Goal: Information Seeking & Learning: Learn about a topic

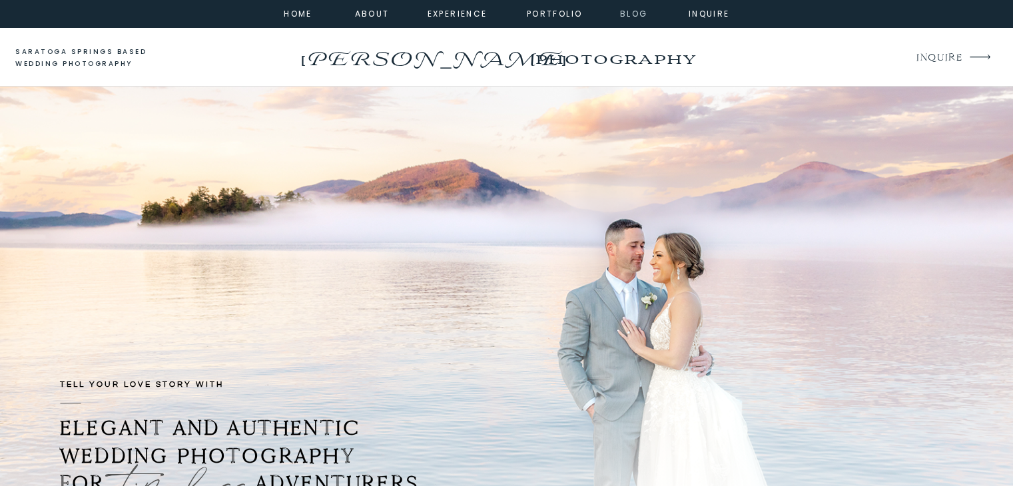
click at [648, 15] on nav "Blog" at bounding box center [634, 13] width 48 height 12
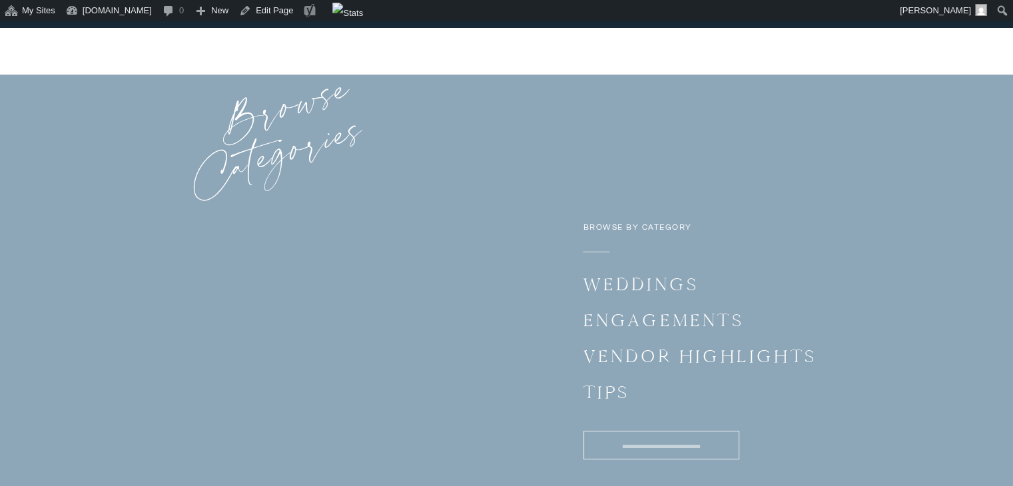
scroll to position [5388, 0]
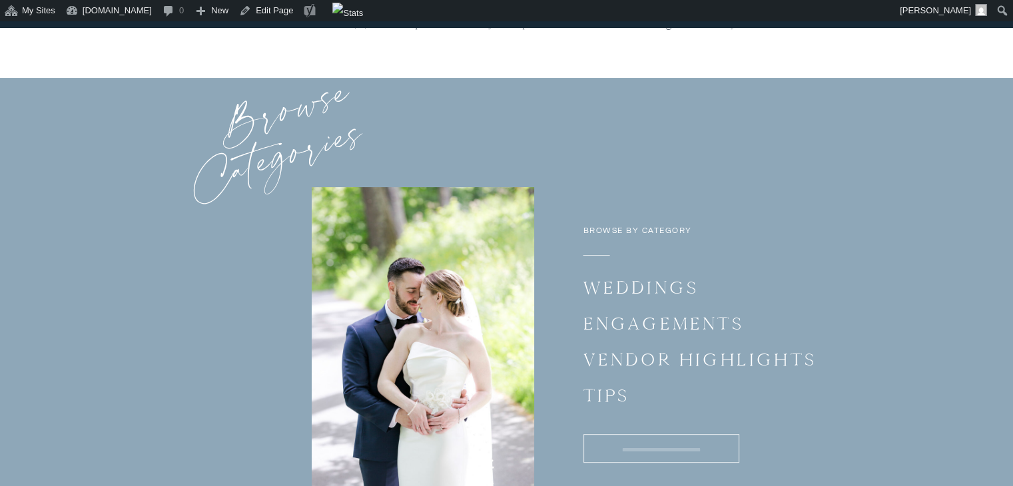
click at [615, 446] on input "Search for:" at bounding box center [661, 450] width 147 height 14
type input "**********"
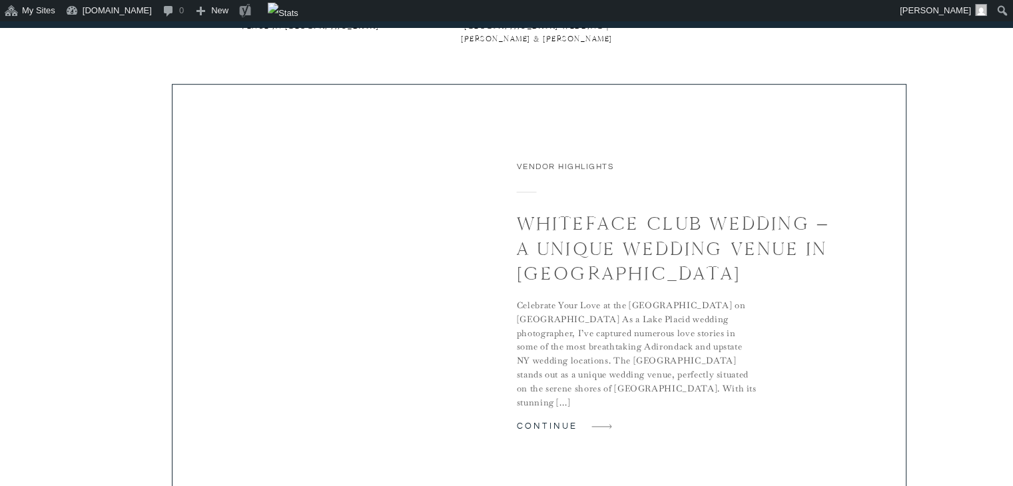
scroll to position [934, 0]
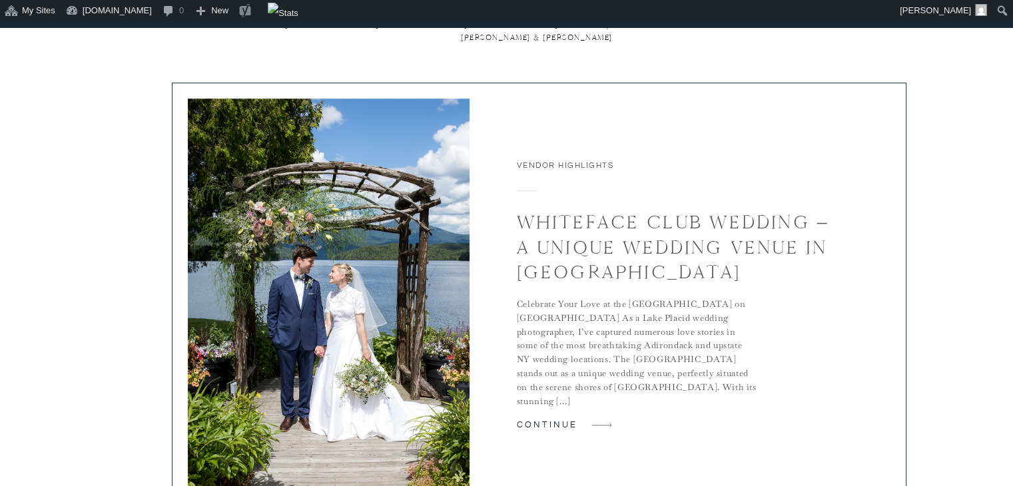
click at [432, 303] on img at bounding box center [329, 294] width 282 height 390
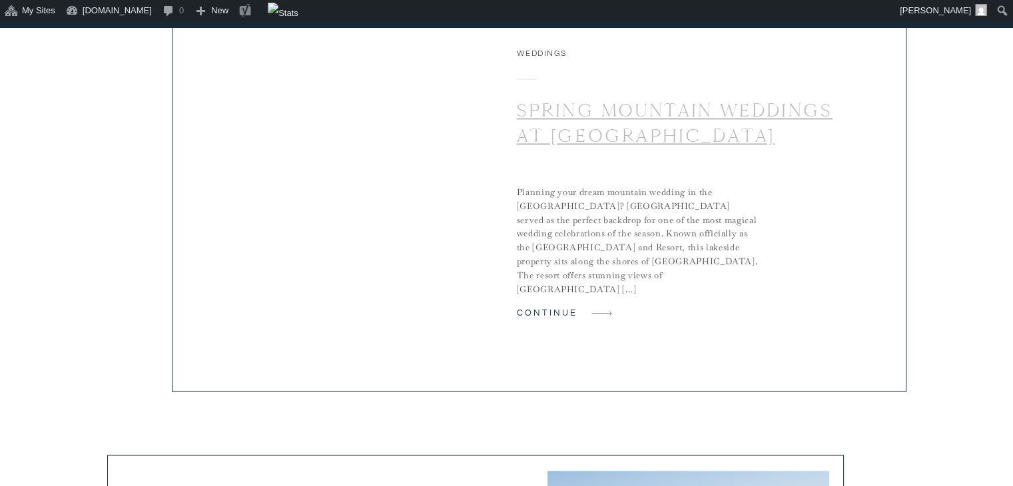
scroll to position [2029, 0]
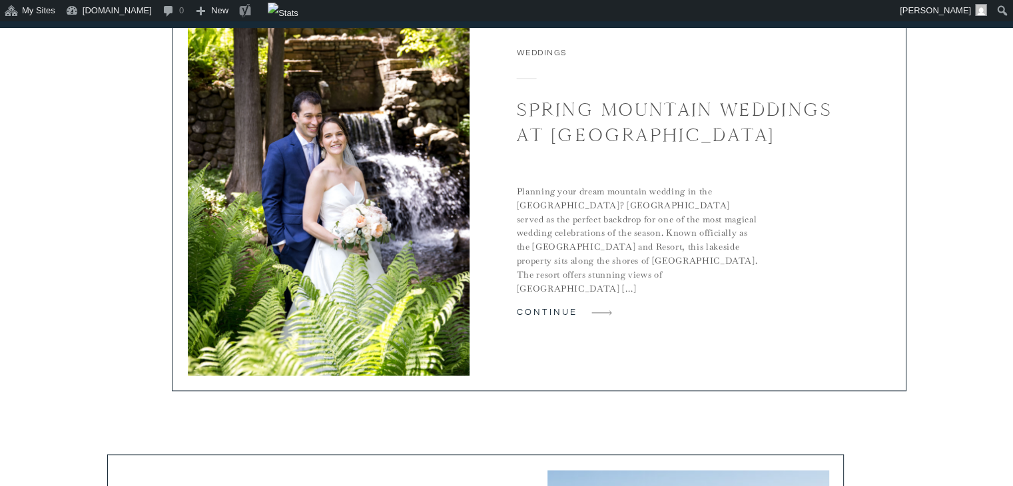
click at [628, 177] on div at bounding box center [539, 180] width 735 height 421
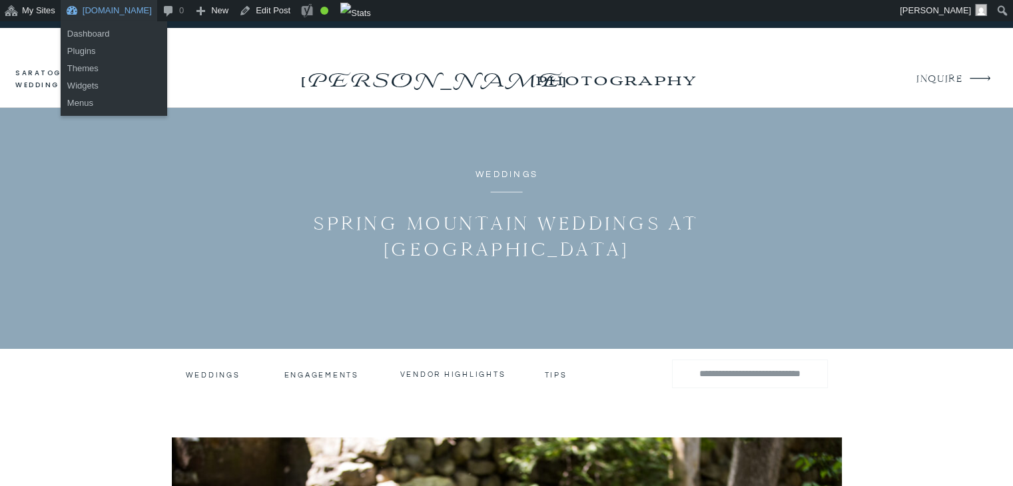
click at [115, 19] on link "[DOMAIN_NAME]" at bounding box center [109, 10] width 97 height 21
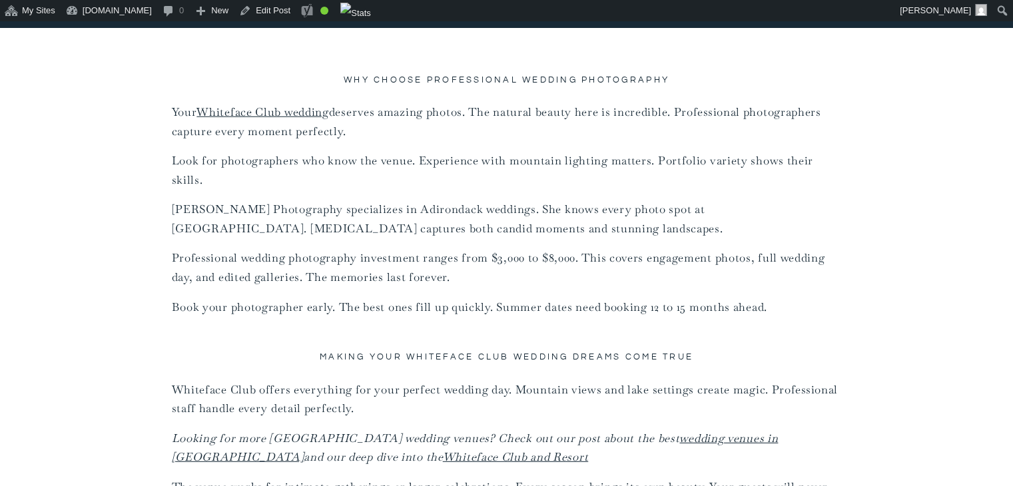
scroll to position [8652, 0]
click at [284, 107] on link "Whiteface Club wedding" at bounding box center [263, 114] width 132 height 15
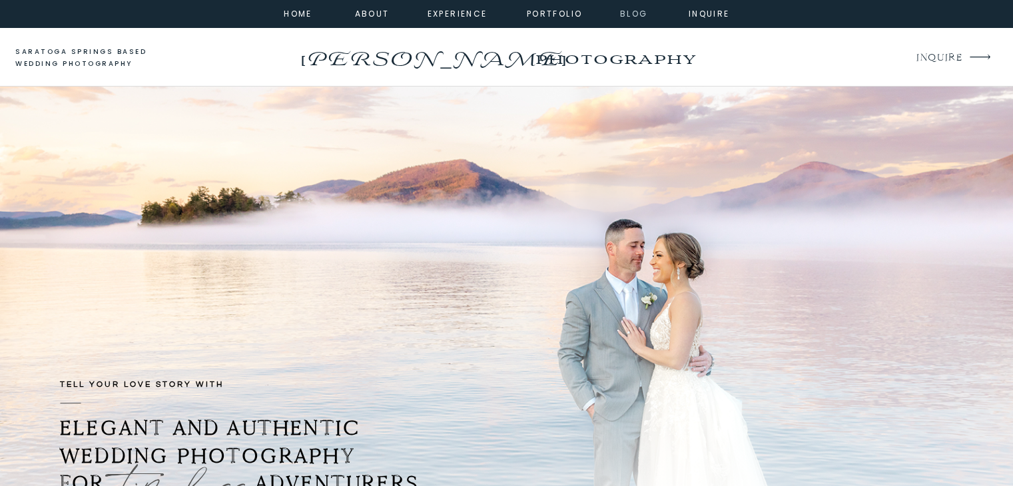
click at [631, 11] on nav "Blog" at bounding box center [634, 13] width 48 height 12
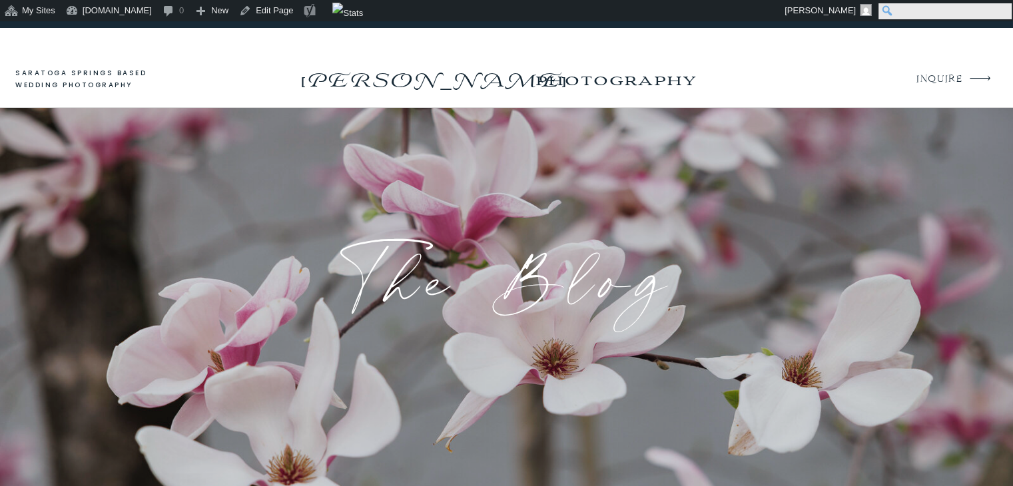
click at [1005, 9] on input "Search" at bounding box center [945, 11] width 133 height 16
type input "********"
click input "******" at bounding box center [0, 0] width 0 height 0
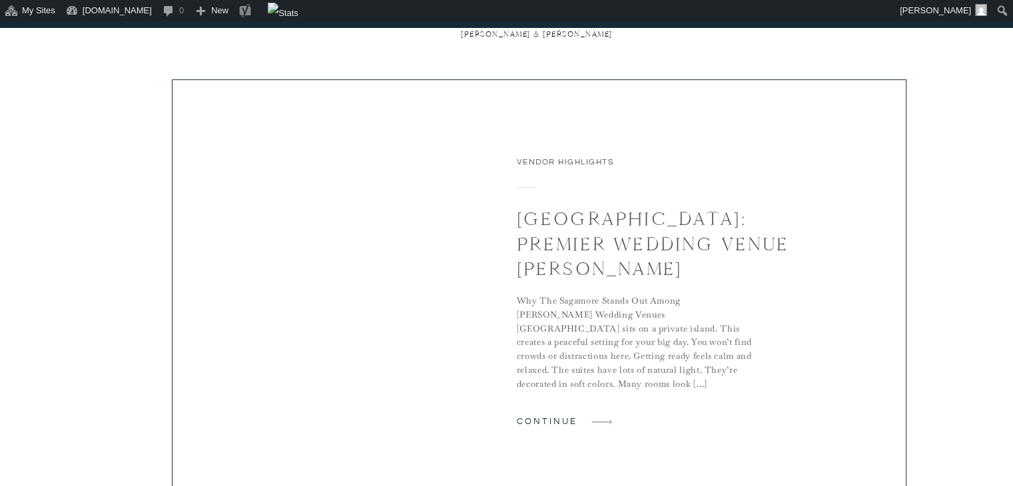
scroll to position [937, 0]
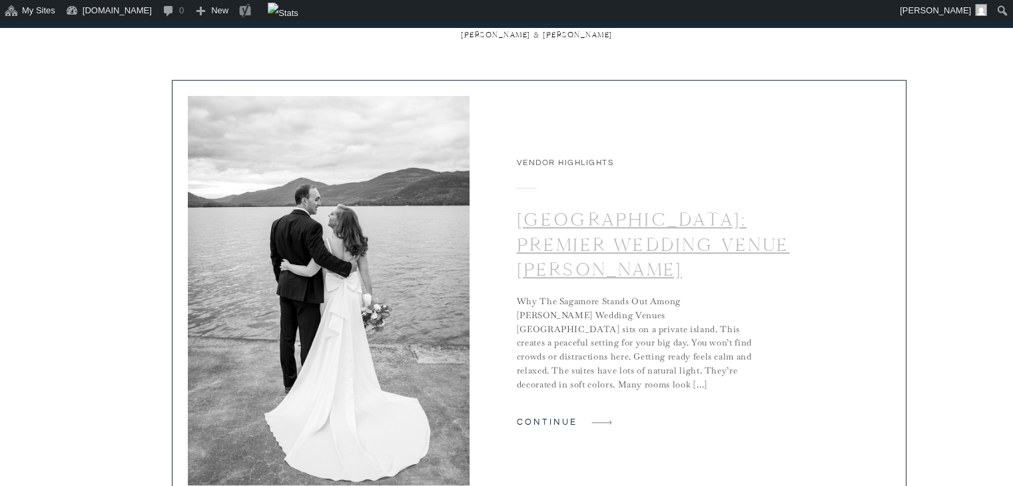
click at [668, 254] on link "[GEOGRAPHIC_DATA]: Premier Wedding Venue [PERSON_NAME]" at bounding box center [653, 244] width 273 height 73
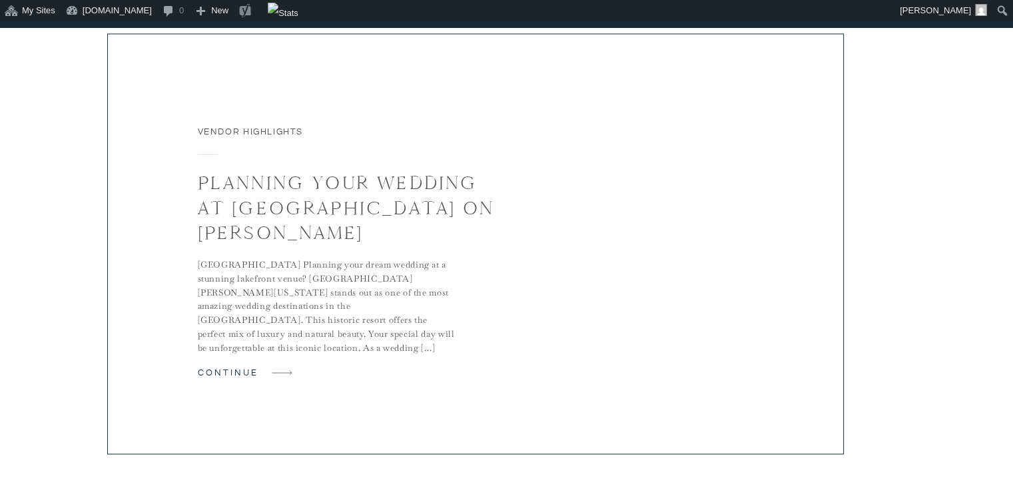
scroll to position [2439, 0]
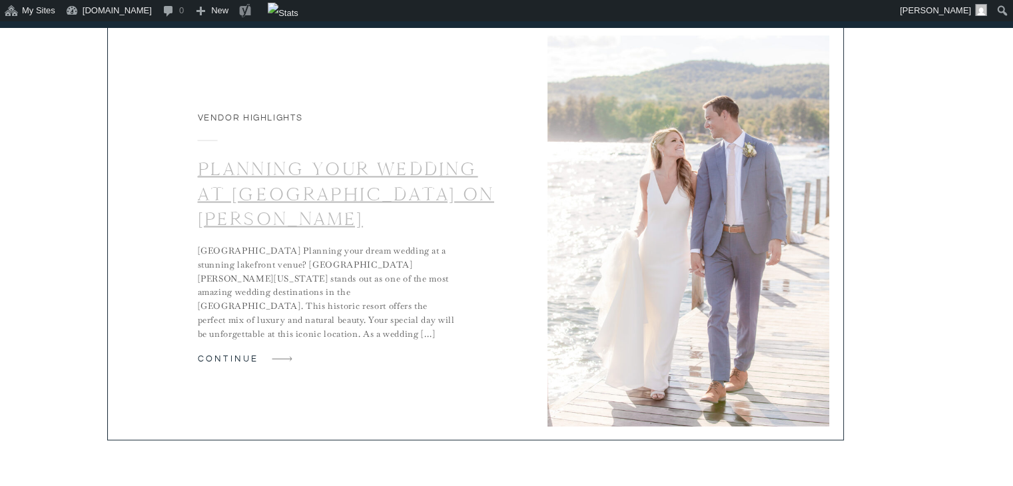
click at [365, 202] on link "Planning Your Wedding at [GEOGRAPHIC_DATA] on [PERSON_NAME]" at bounding box center [346, 193] width 297 height 73
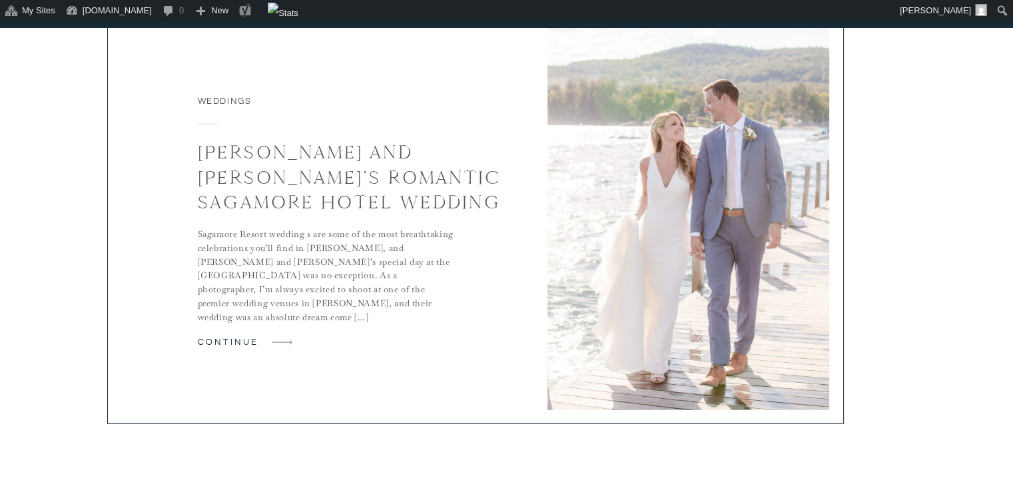
scroll to position [3412, 0]
click at [365, 196] on link "Gina and Andrew’s Romantic Sagamore Hotel wedding" at bounding box center [350, 177] width 304 height 73
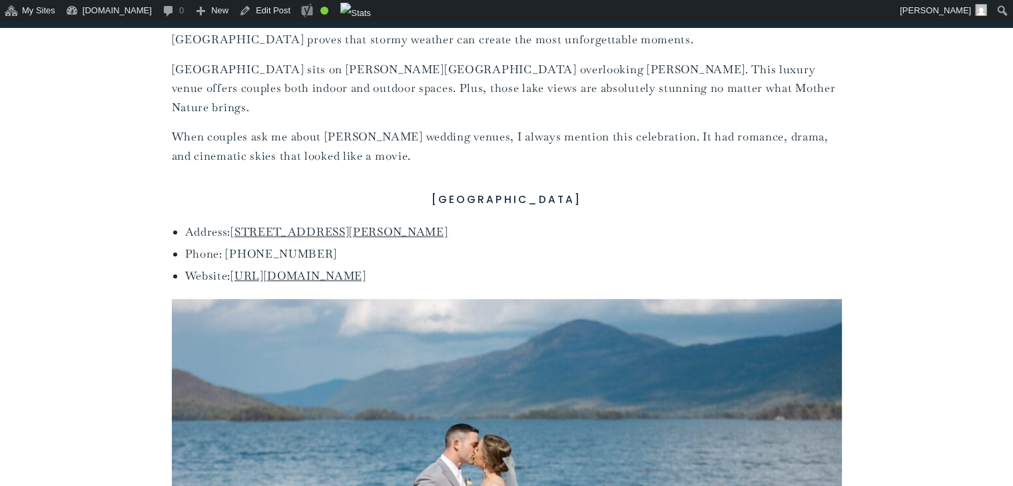
scroll to position [1167, 0]
click at [433, 225] on link "[STREET_ADDRESS][PERSON_NAME]" at bounding box center [339, 232] width 217 height 15
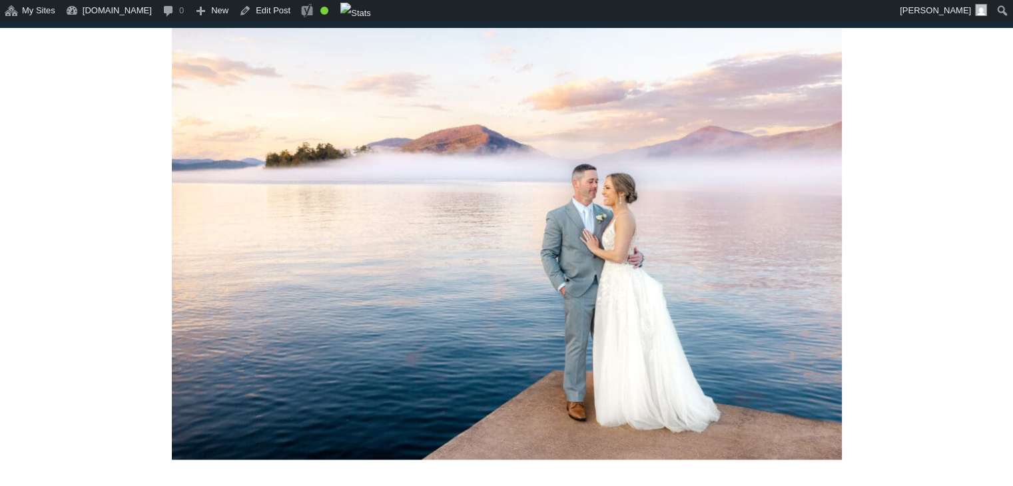
scroll to position [12832, 0]
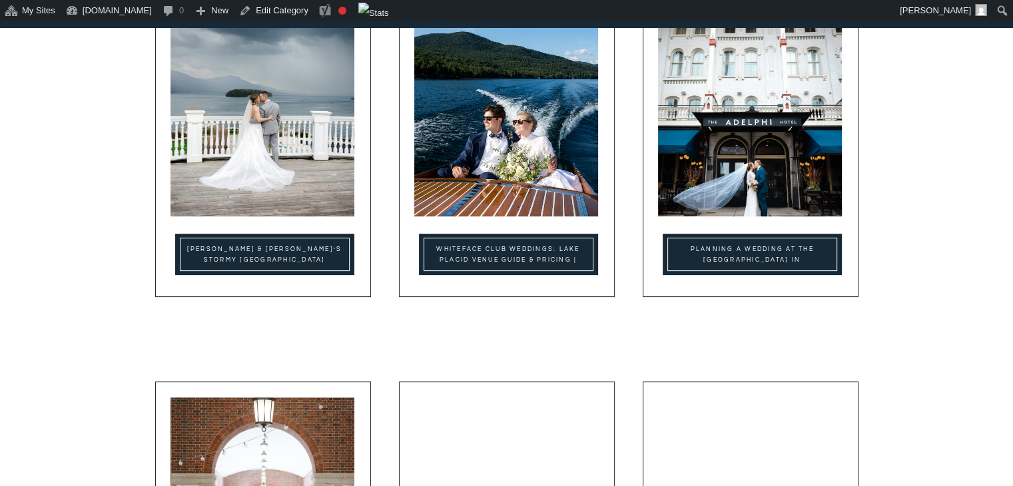
scroll to position [493, 0]
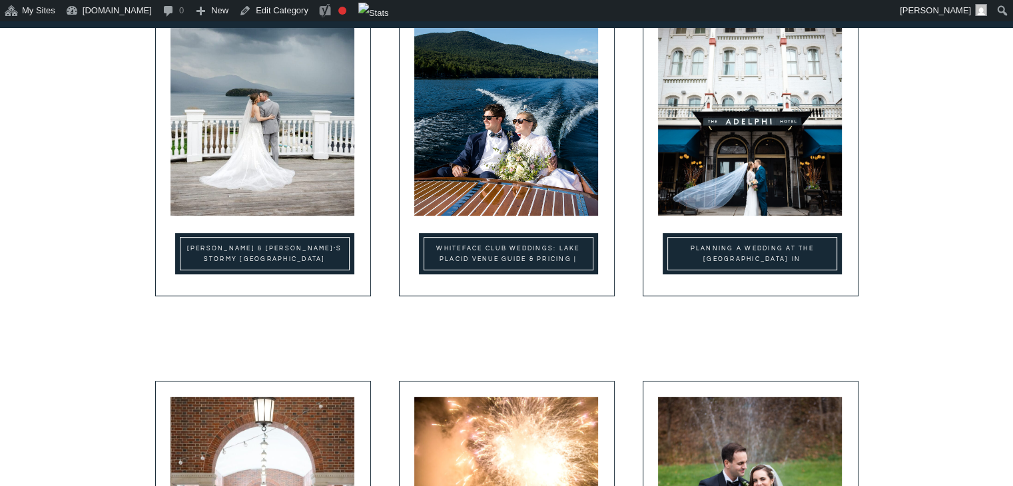
click at [319, 253] on h2 "[PERSON_NAME] & [PERSON_NAME]’s Stormy [GEOGRAPHIC_DATA] Wedding" at bounding box center [265, 254] width 162 height 20
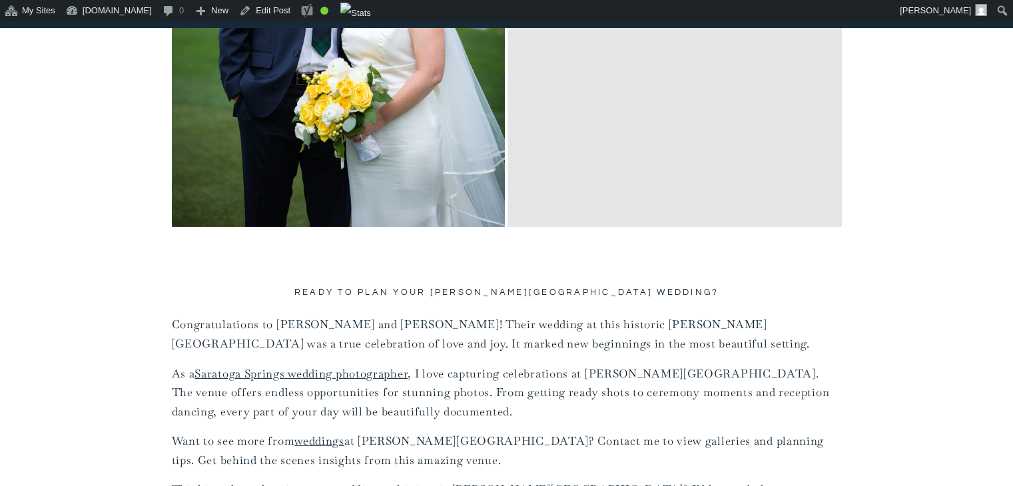
scroll to position [9325, 0]
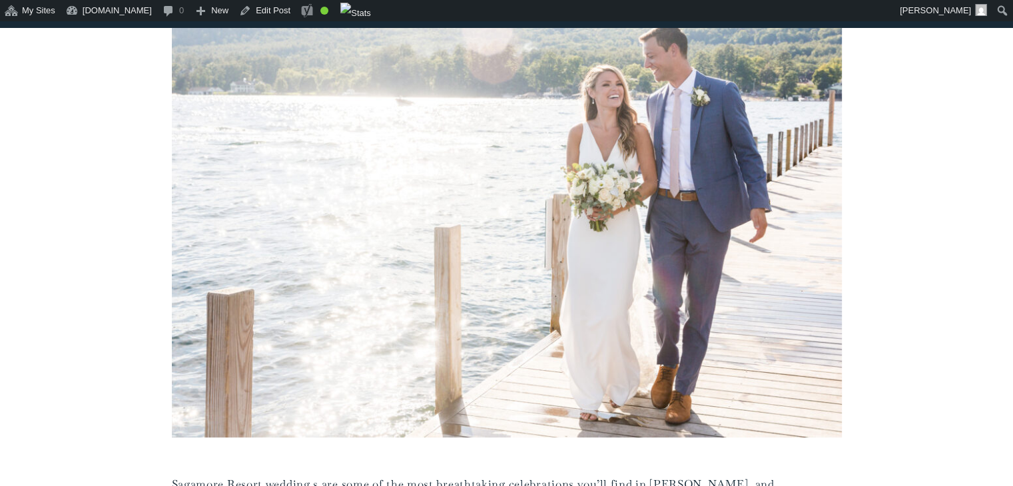
scroll to position [421, 0]
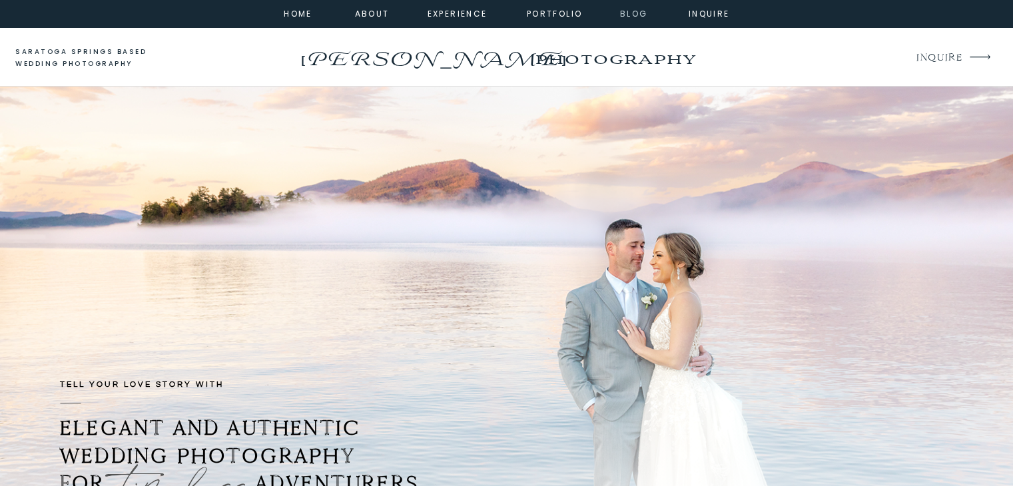
click at [629, 15] on nav "Blog" at bounding box center [634, 13] width 48 height 12
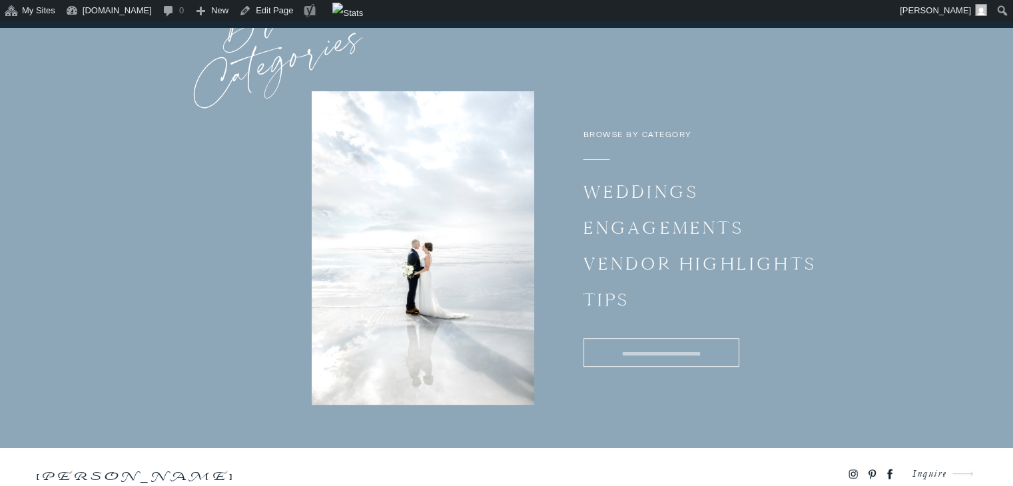
scroll to position [5511, 0]
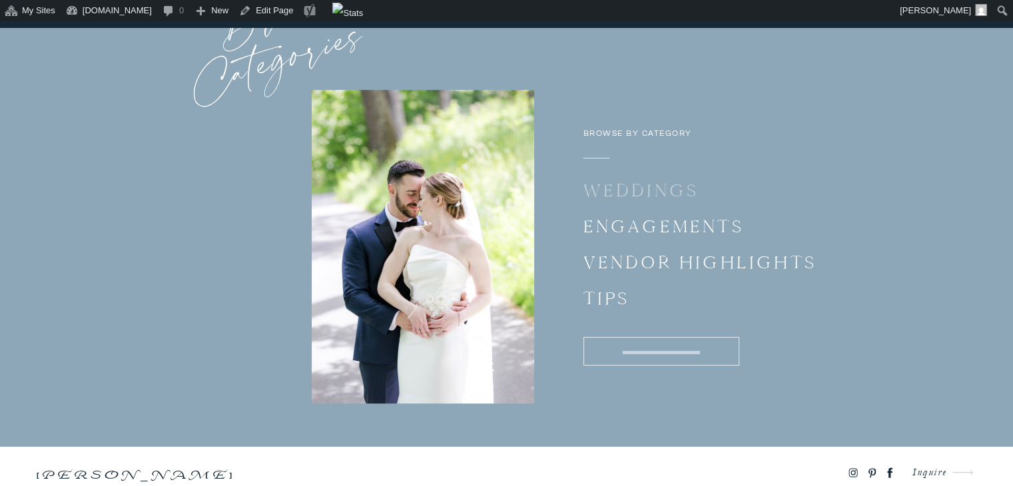
click at [654, 182] on p "Weddings" at bounding box center [675, 194] width 183 height 26
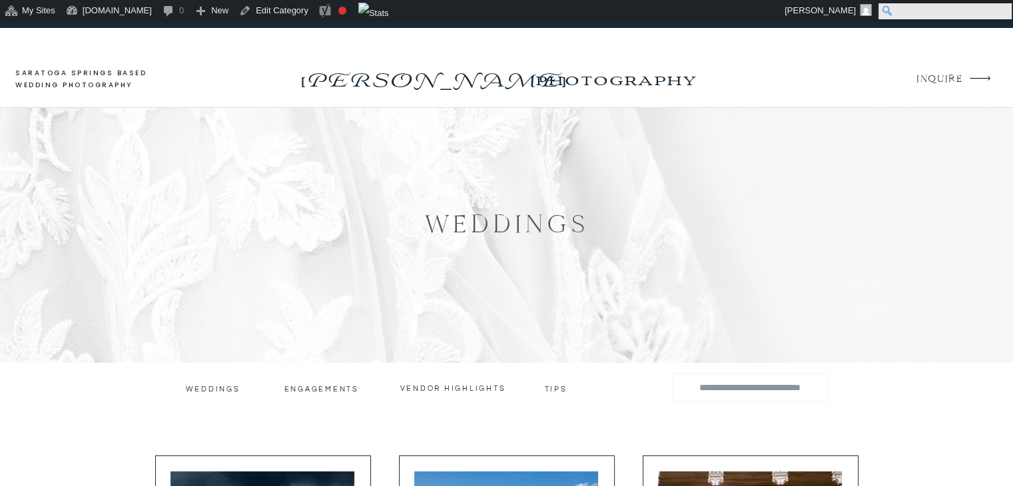
click at [1005, 12] on input "Search" at bounding box center [945, 11] width 133 height 16
type input "**********"
click input "******" at bounding box center [0, 0] width 0 height 0
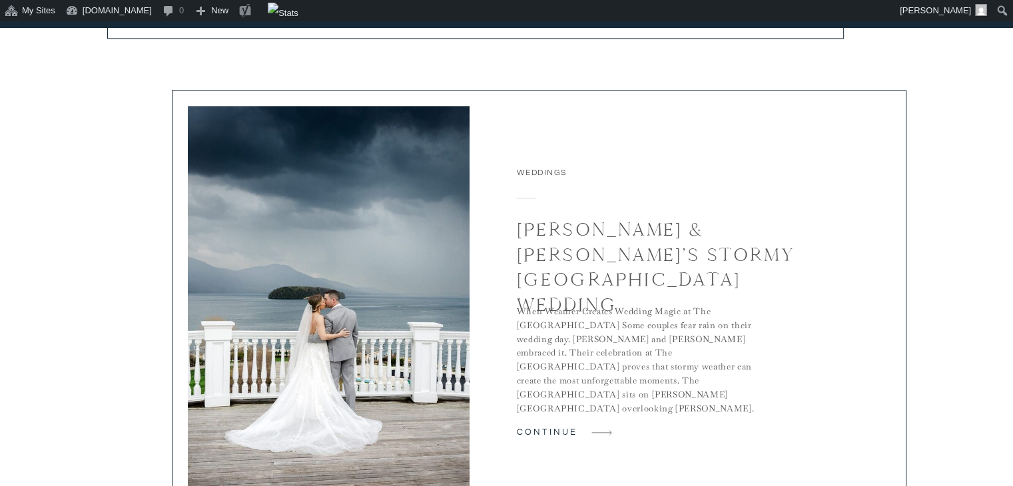
scroll to position [1884, 0]
click at [648, 259] on link "[PERSON_NAME] & [PERSON_NAME]’s Stormy [GEOGRAPHIC_DATA] Wedding" at bounding box center [656, 266] width 278 height 99
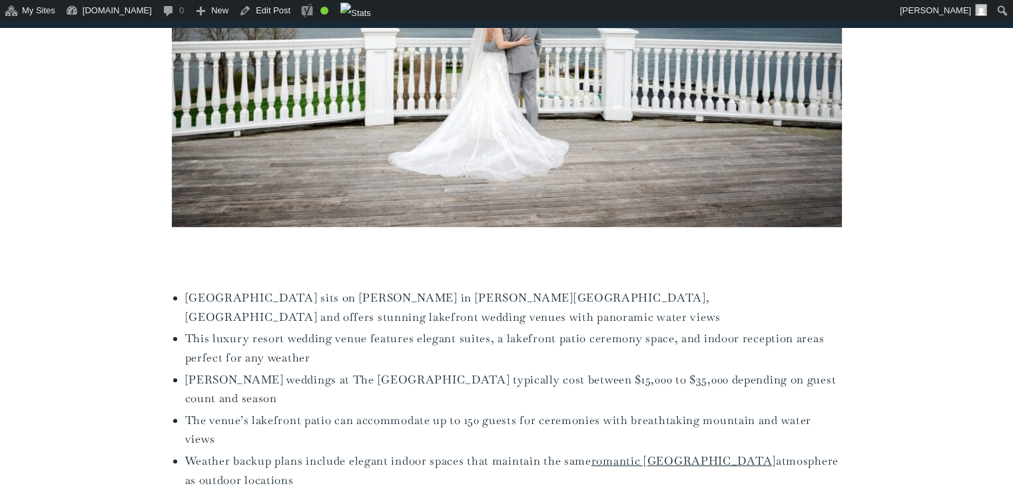
scroll to position [685, 0]
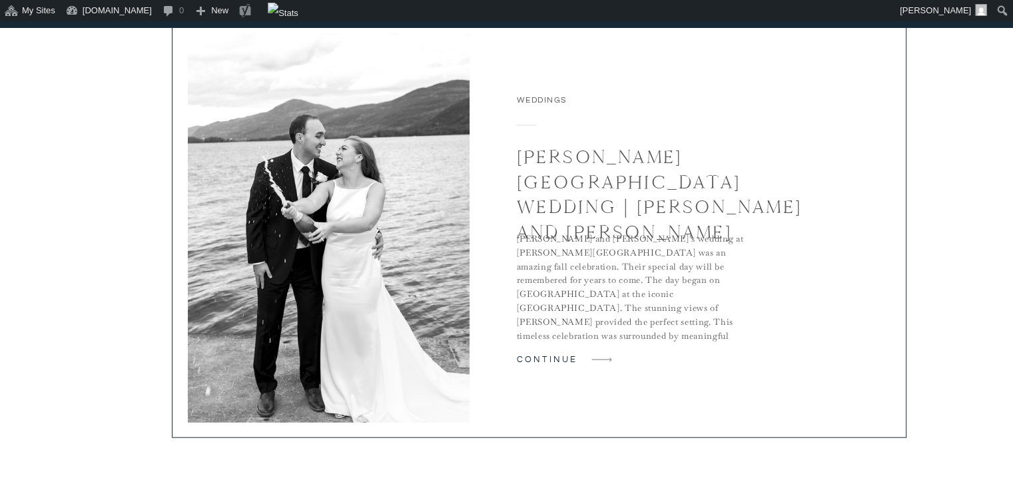
scroll to position [2939, 0]
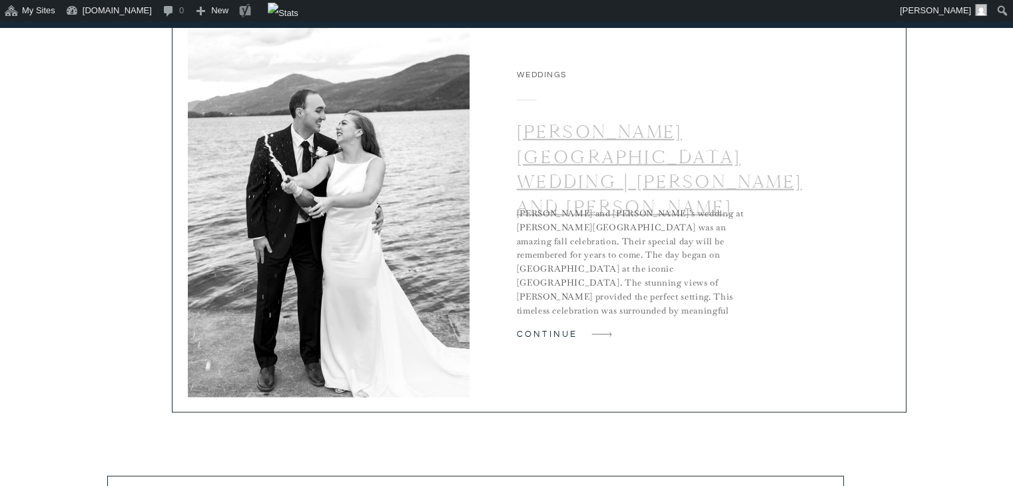
click at [584, 149] on link "[PERSON_NAME][GEOGRAPHIC_DATA] Wedding | [PERSON_NAME] and [PERSON_NAME]" at bounding box center [659, 169] width 285 height 99
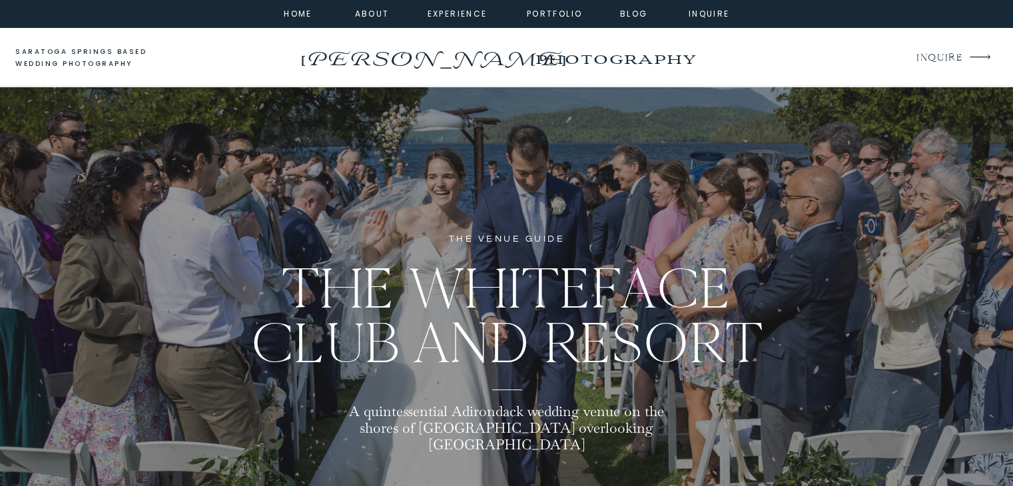
click at [712, 14] on nav "inquire" at bounding box center [710, 13] width 48 height 12
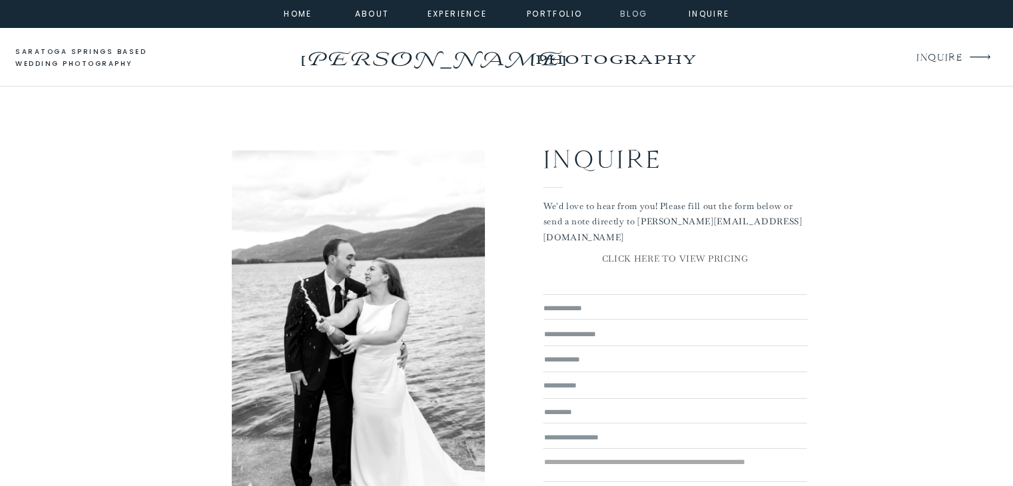
click at [630, 11] on nav "Blog" at bounding box center [634, 13] width 48 height 12
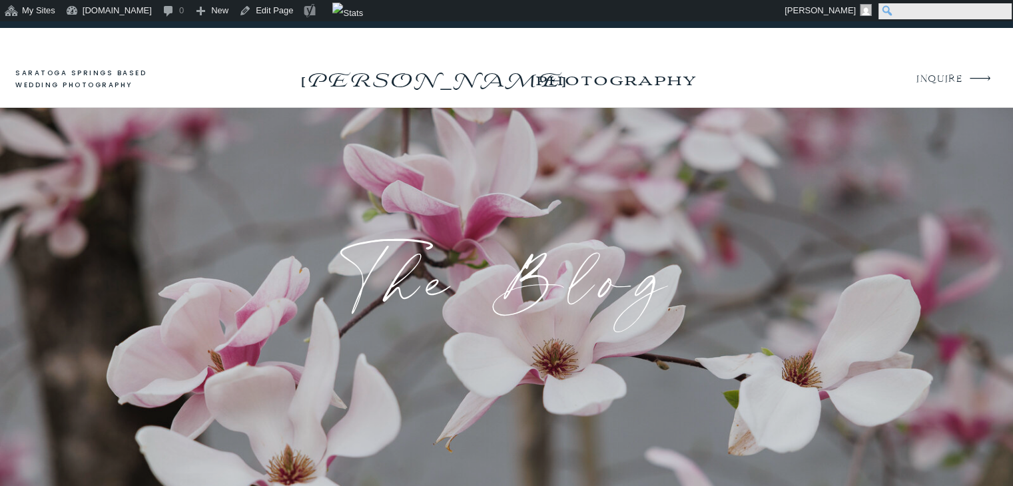
click at [1005, 11] on input "Search" at bounding box center [945, 11] width 133 height 16
click at [811, 33] on div at bounding box center [506, 34] width 1013 height 27
click at [996, 11] on input "Search" at bounding box center [945, 11] width 133 height 16
type input "*********"
click input "******" at bounding box center [0, 0] width 0 height 0
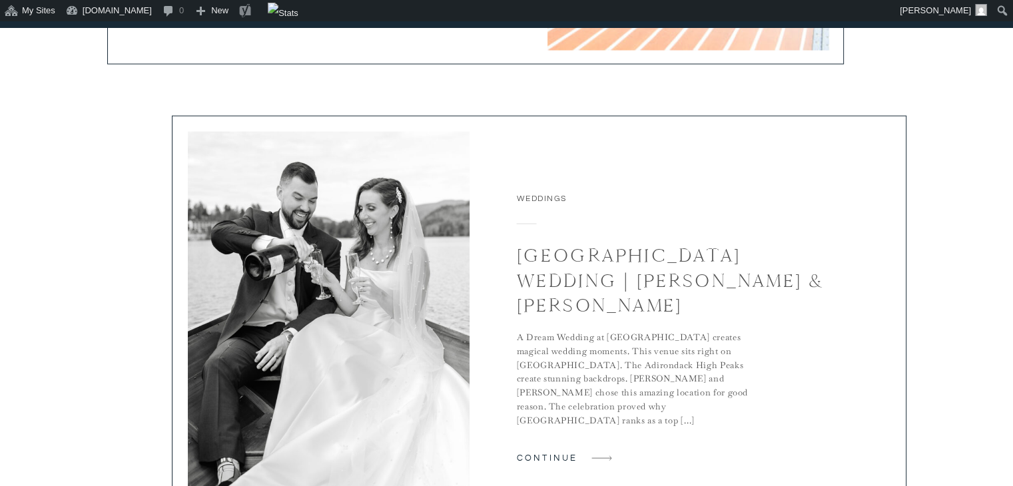
scroll to position [2841, 0]
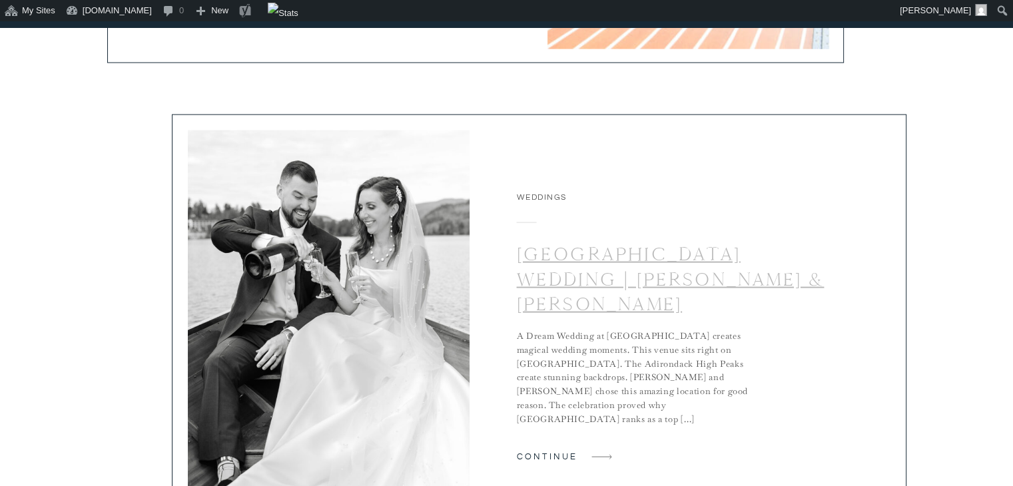
click at [746, 285] on link "[GEOGRAPHIC_DATA] Wedding | [PERSON_NAME] & [PERSON_NAME]" at bounding box center [671, 279] width 308 height 73
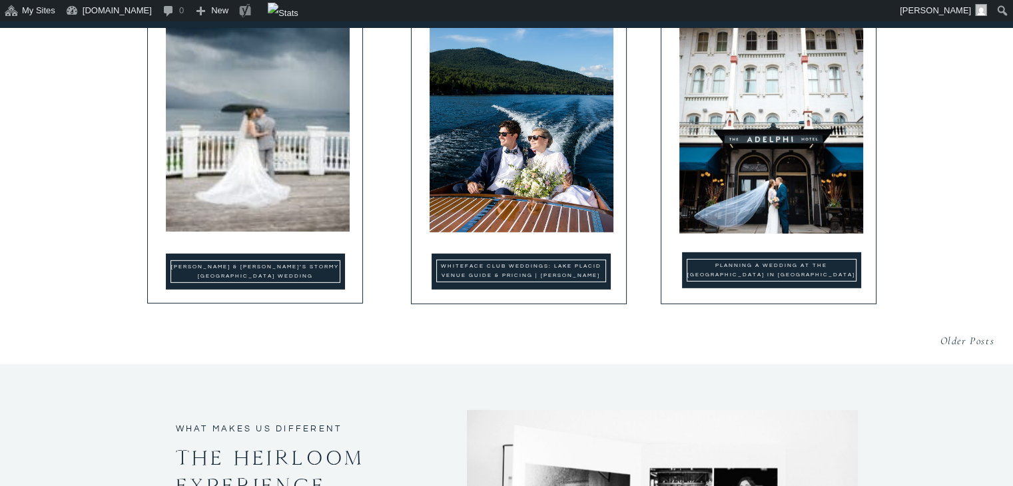
scroll to position [3979, 0]
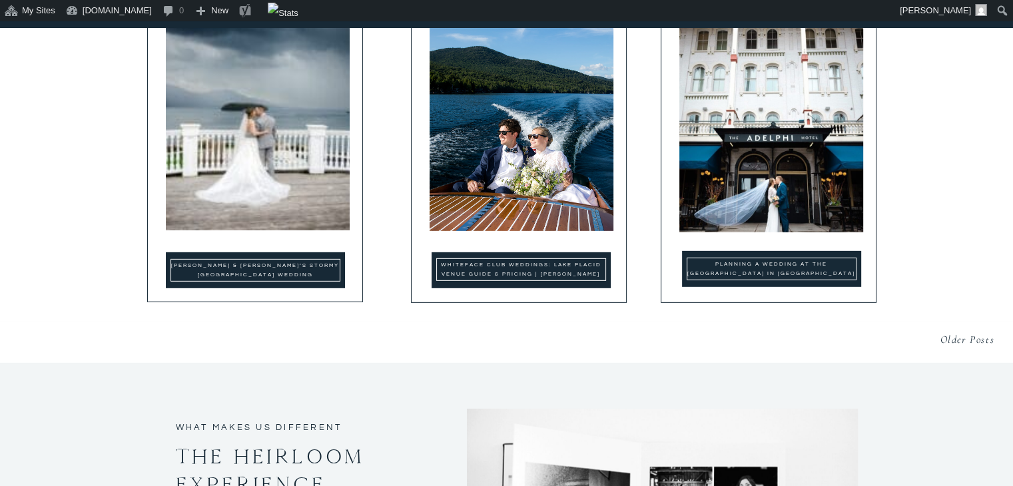
click at [572, 259] on div at bounding box center [521, 270] width 170 height 23
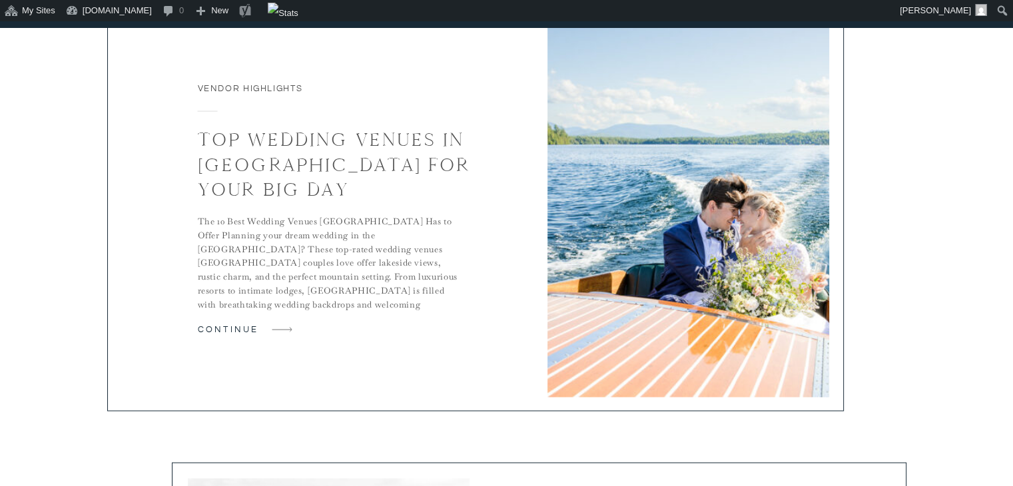
scroll to position [2361, 0]
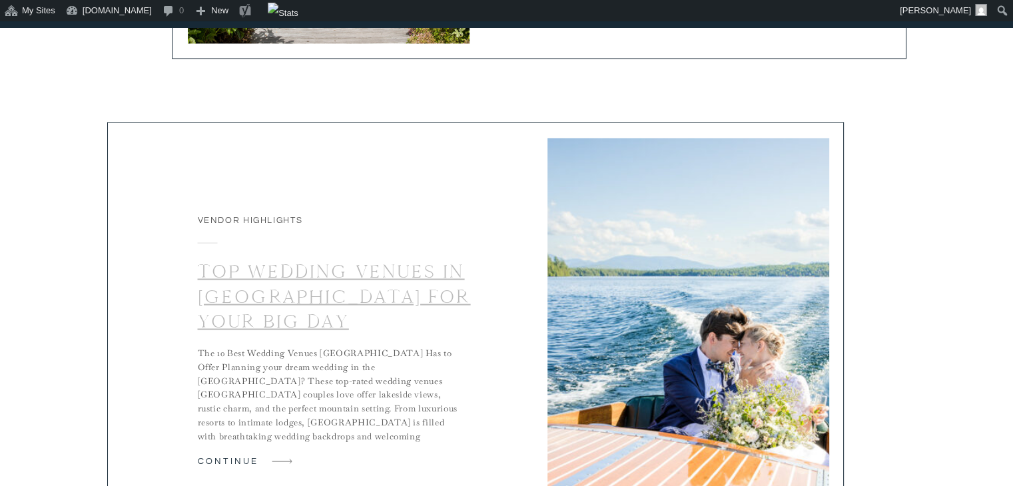
click at [255, 281] on link "Top Wedding Venues in [GEOGRAPHIC_DATA] for Your Big Day" at bounding box center [334, 295] width 273 height 73
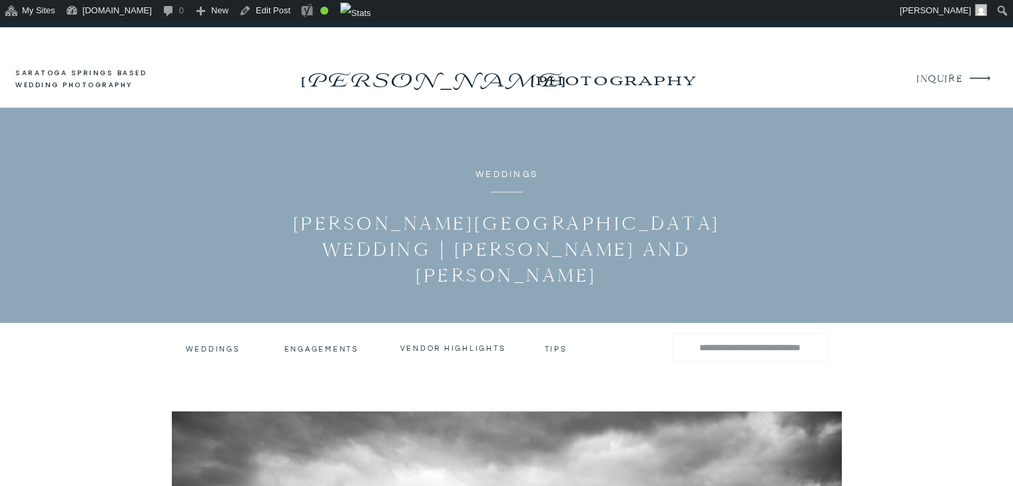
scroll to position [9325, 0]
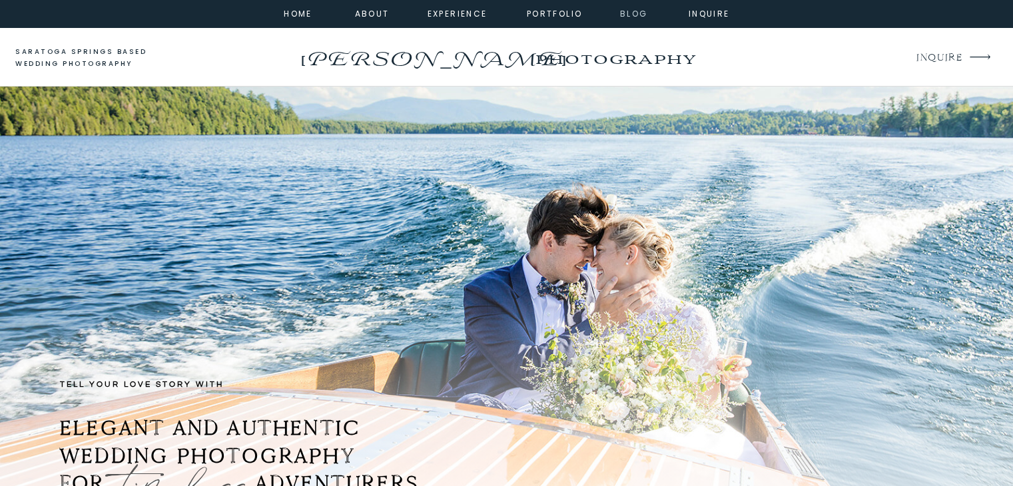
click at [637, 16] on nav "Blog" at bounding box center [634, 13] width 48 height 12
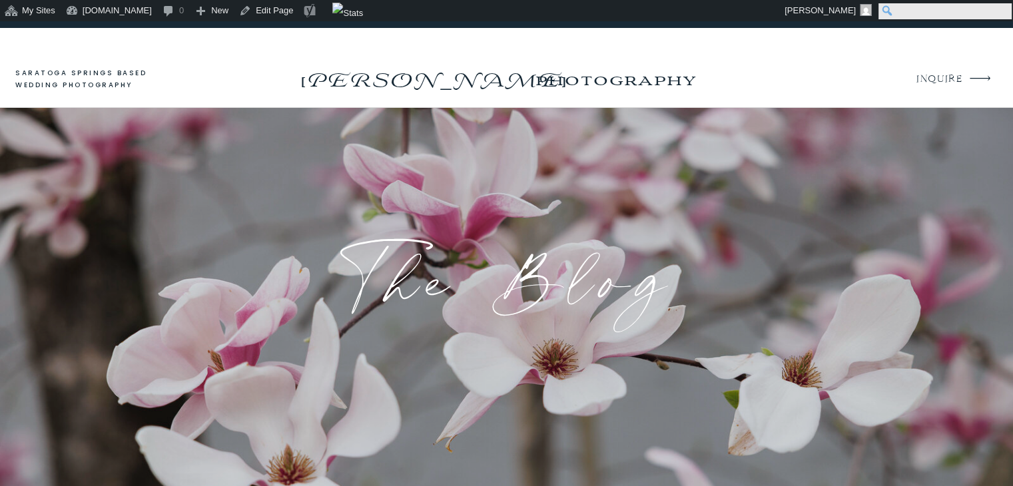
click at [1002, 11] on input "Search" at bounding box center [945, 11] width 133 height 16
type input "*******"
click input "******" at bounding box center [0, 0] width 0 height 0
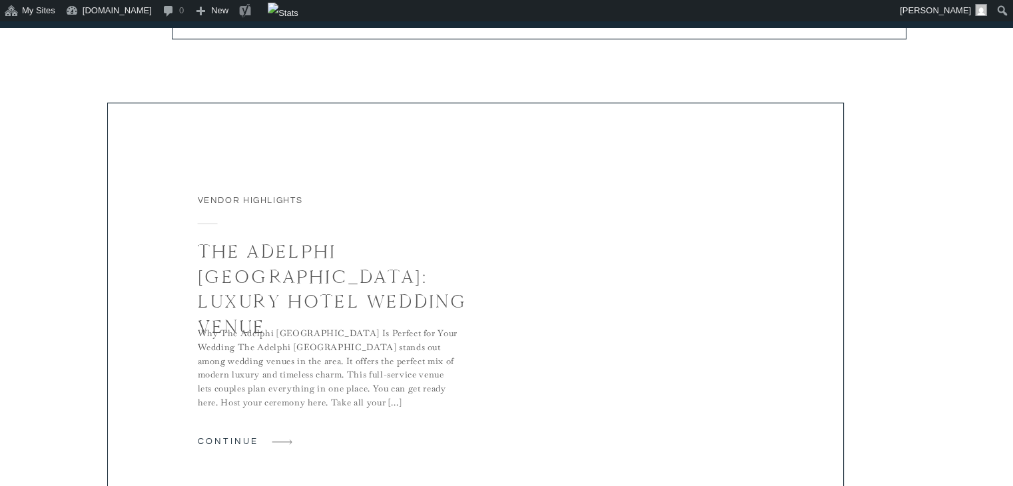
scroll to position [1401, 0]
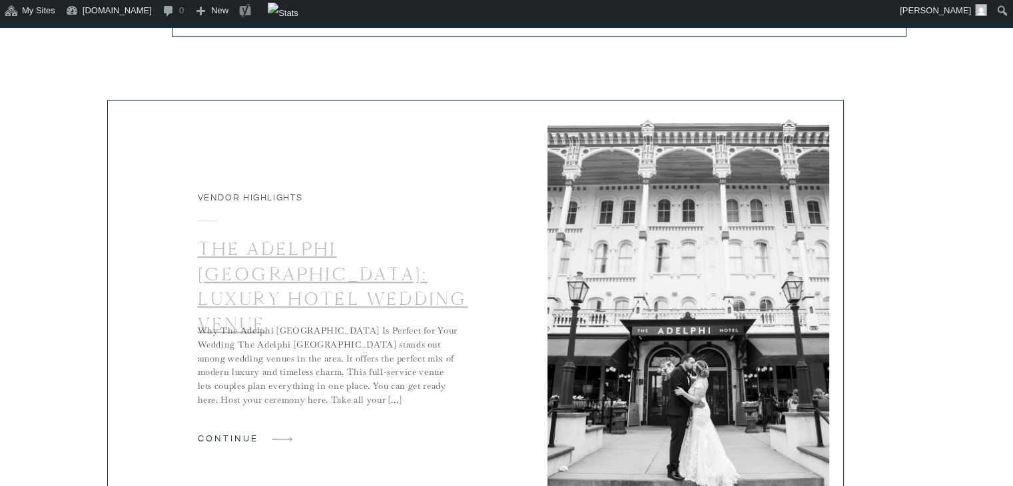
click at [370, 289] on link "The Adelphi [GEOGRAPHIC_DATA]: Luxury Hotel Wedding Venue" at bounding box center [333, 286] width 271 height 99
